Goal: Task Accomplishment & Management: Complete application form

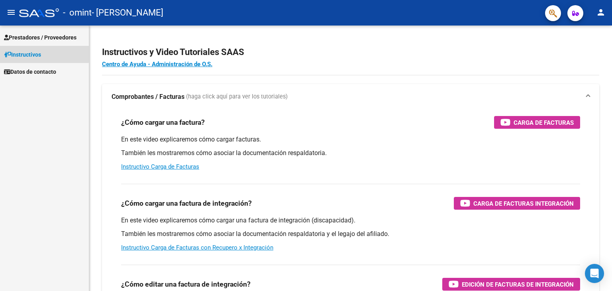
click at [28, 53] on span "Instructivos" at bounding box center [22, 54] width 37 height 9
click at [72, 35] on span "Prestadores / Proveedores" at bounding box center [40, 37] width 73 height 9
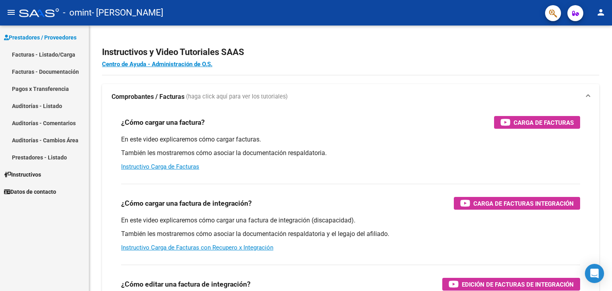
click at [61, 62] on link "Facturas - Listado/Carga" at bounding box center [44, 54] width 89 height 17
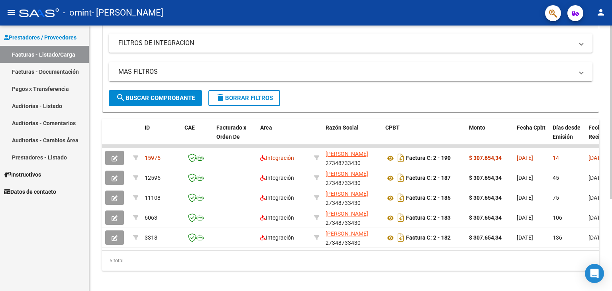
click at [610, 145] on div at bounding box center [611, 200] width 2 height 173
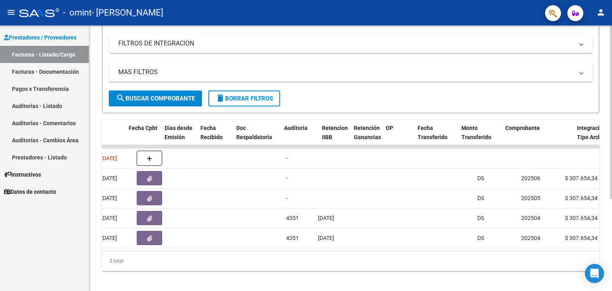
scroll to position [0, 385]
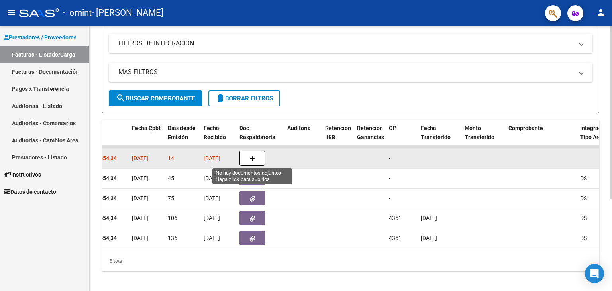
click at [242, 157] on button "button" at bounding box center [253, 158] width 26 height 15
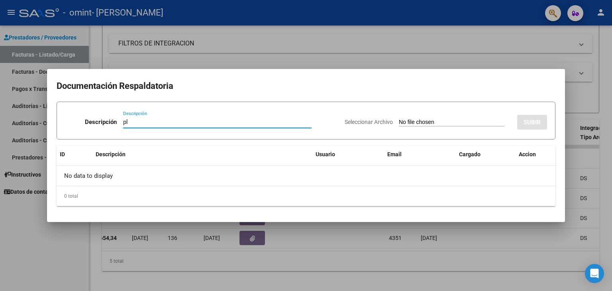
type input "p"
type input "Planilla de Asistencia"
click at [466, 130] on div "Seleccionar Archivo SUBIR" at bounding box center [446, 120] width 203 height 24
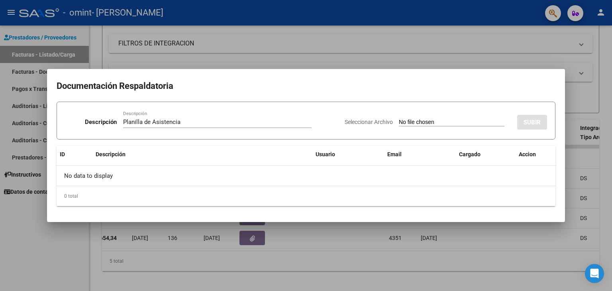
click at [462, 119] on input "Seleccionar Archivo" at bounding box center [452, 123] width 106 height 8
type input "C:\fakepath\Planilla julio.pdf"
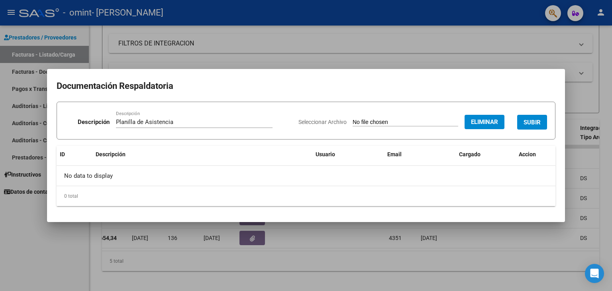
click at [244, 141] on div "Descripción Planilla de Asistencia Descripción Seleccionar Archivo Eliminar SUB…" at bounding box center [306, 154] width 499 height 105
click at [533, 125] on span "SUBIR" at bounding box center [532, 122] width 17 height 7
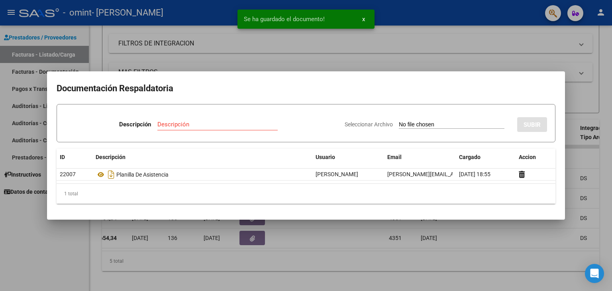
click at [216, 124] on input "Descripción" at bounding box center [217, 124] width 120 height 7
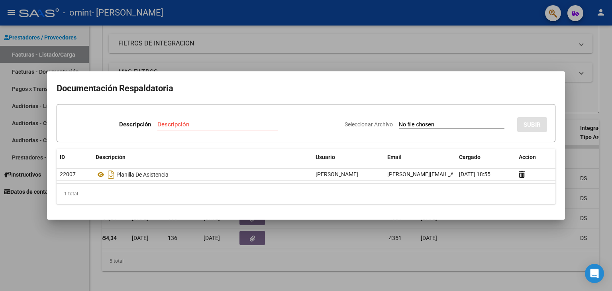
click at [403, 53] on div at bounding box center [306, 145] width 612 height 291
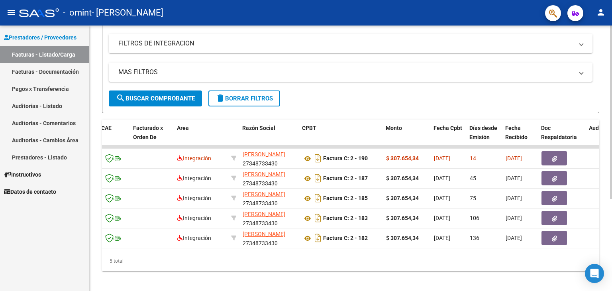
scroll to position [0, 0]
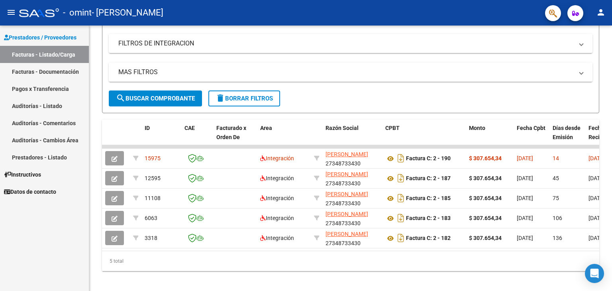
click at [12, 248] on div "Prestadores / Proveedores Facturas - Listado/Carga Facturas - Documentación Pag…" at bounding box center [44, 158] width 89 height 265
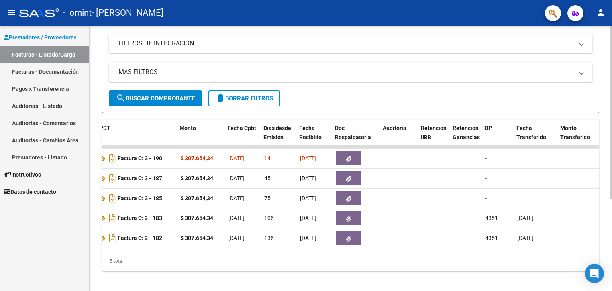
scroll to position [0, 289]
